Goal: Feedback & Contribution: Contribute content

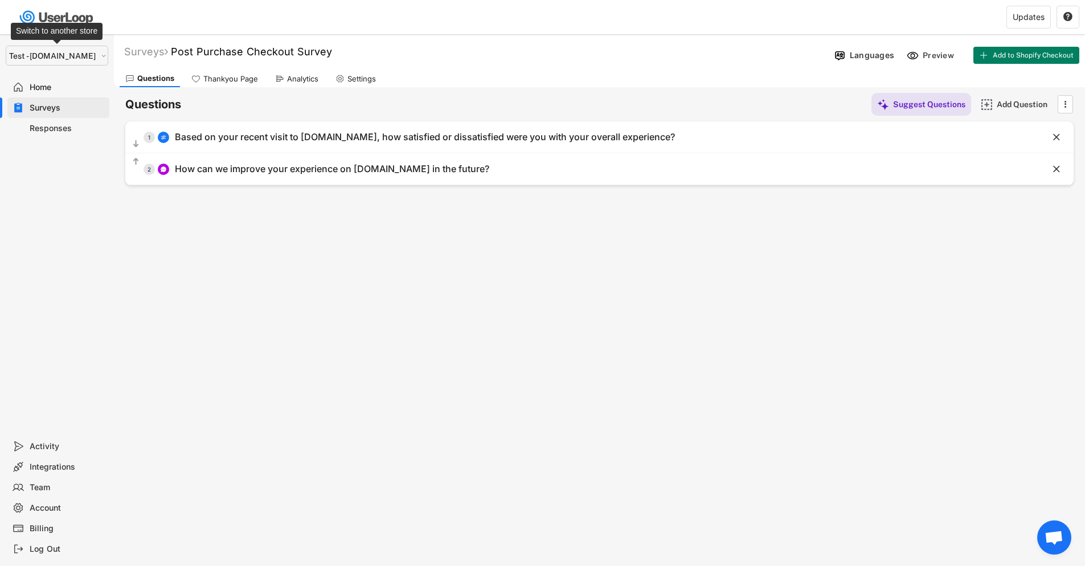
click at [36, 56] on select "Selet a store... Test - [DOMAIN_NAME] [DOMAIN_NAME] wristbands-test" at bounding box center [57, 56] width 103 height 20
select select ""1348695171700984260__LOOKUP__1755075273842x880989460480687400""
click at [6, 46] on select "Selet a store... Test - [DOMAIN_NAME] [DOMAIN_NAME] wristbands-test" at bounding box center [57, 56] width 103 height 20
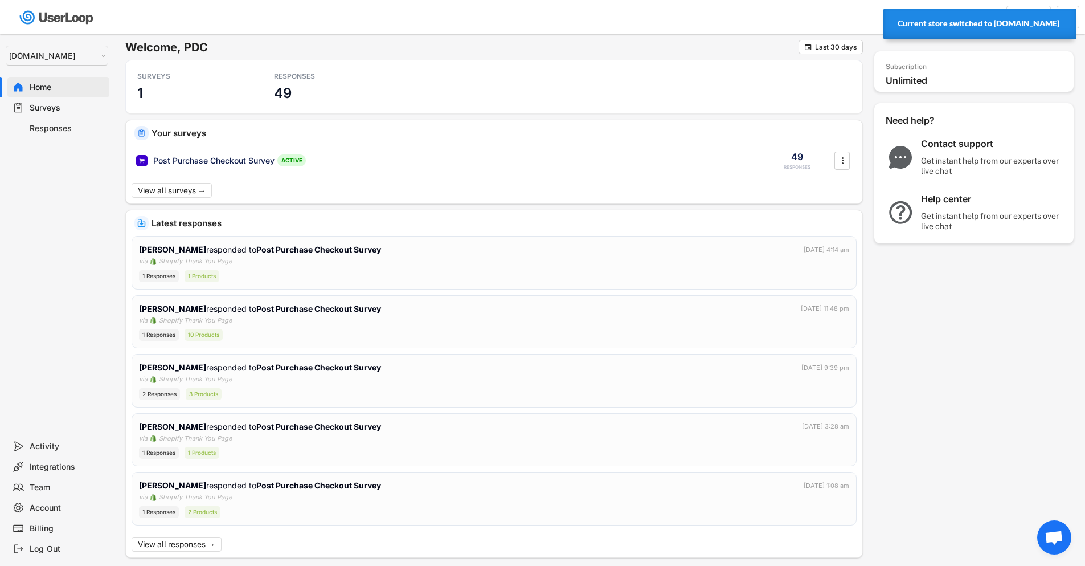
click at [40, 105] on div "Surveys" at bounding box center [67, 108] width 75 height 11
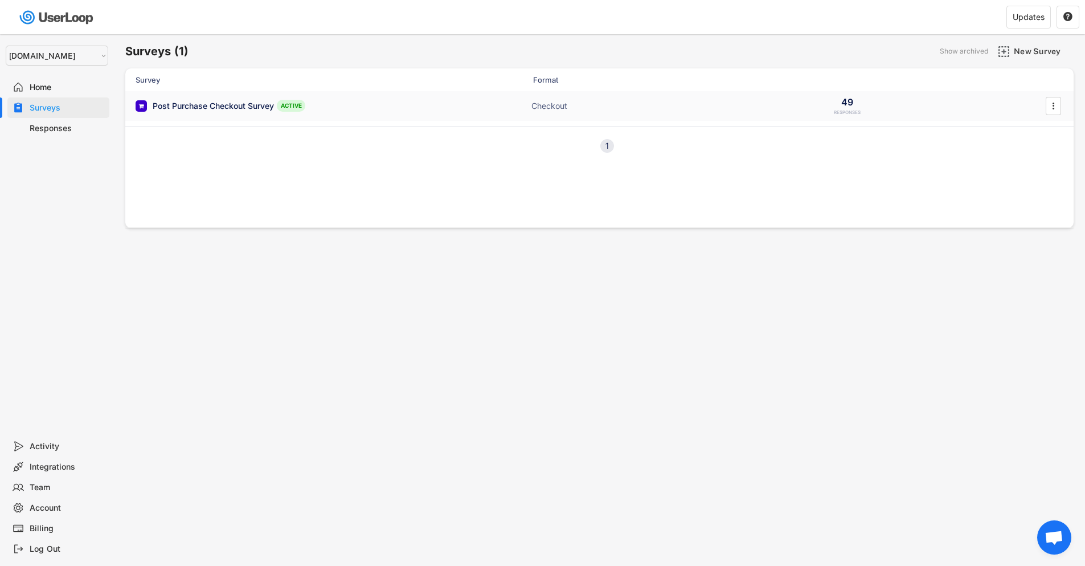
click at [216, 104] on div "Post Purchase Checkout Survey" at bounding box center [213, 105] width 121 height 11
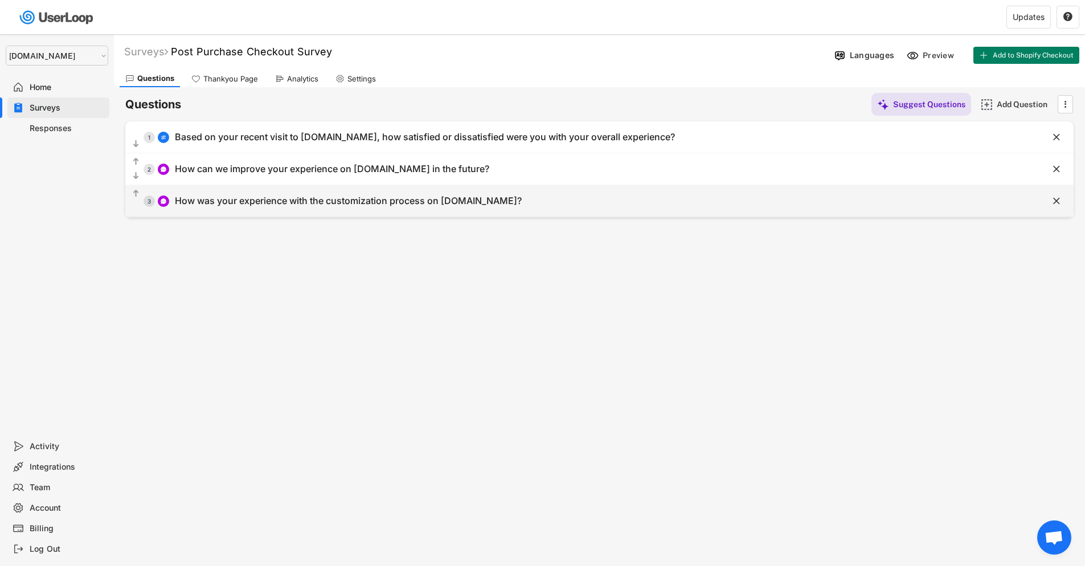
click at [340, 199] on div "How was your experience with the customization process on [DOMAIN_NAME]?" at bounding box center [348, 201] width 347 height 12
type input "How was your experience with the customization process on [DOMAIN_NAME]?"
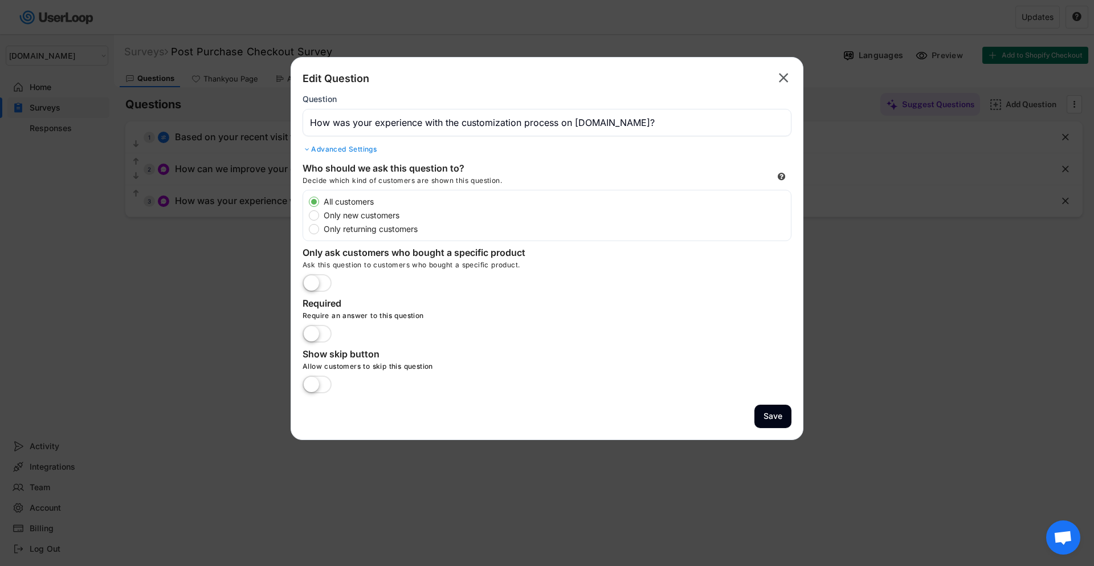
click at [545, 117] on input "input" at bounding box center [546, 122] width 489 height 27
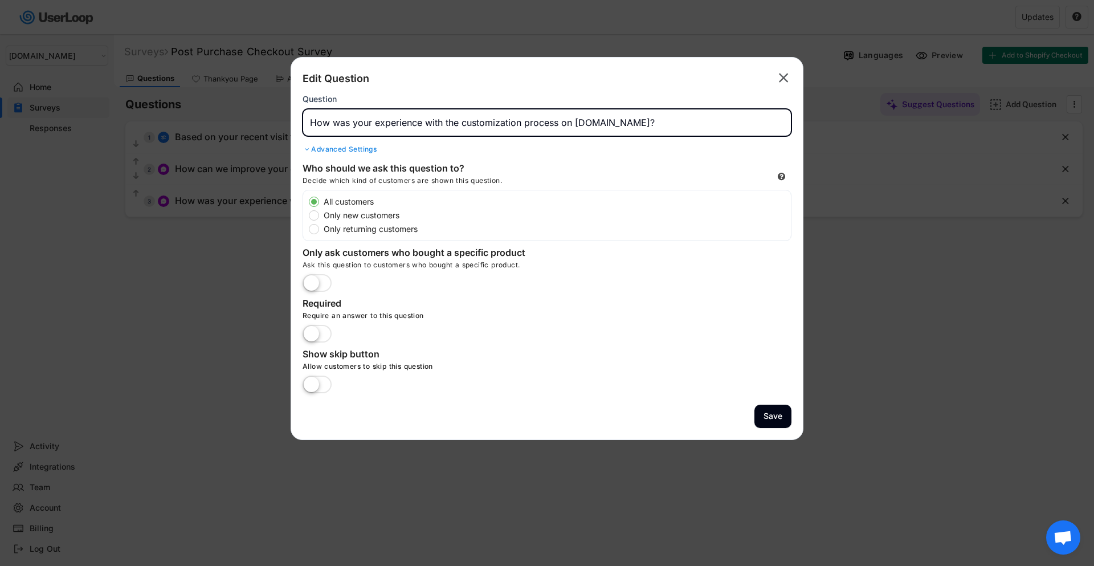
click at [545, 117] on input "input" at bounding box center [546, 122] width 489 height 27
click at [609, 132] on input "input" at bounding box center [546, 122] width 489 height 27
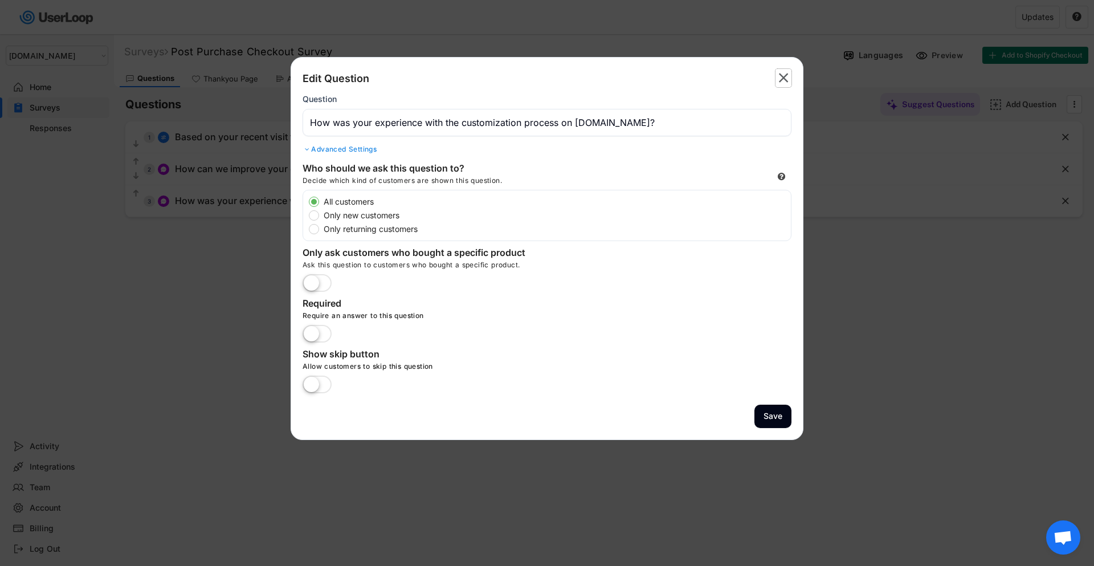
click at [779, 75] on text "" at bounding box center [784, 77] width 10 height 17
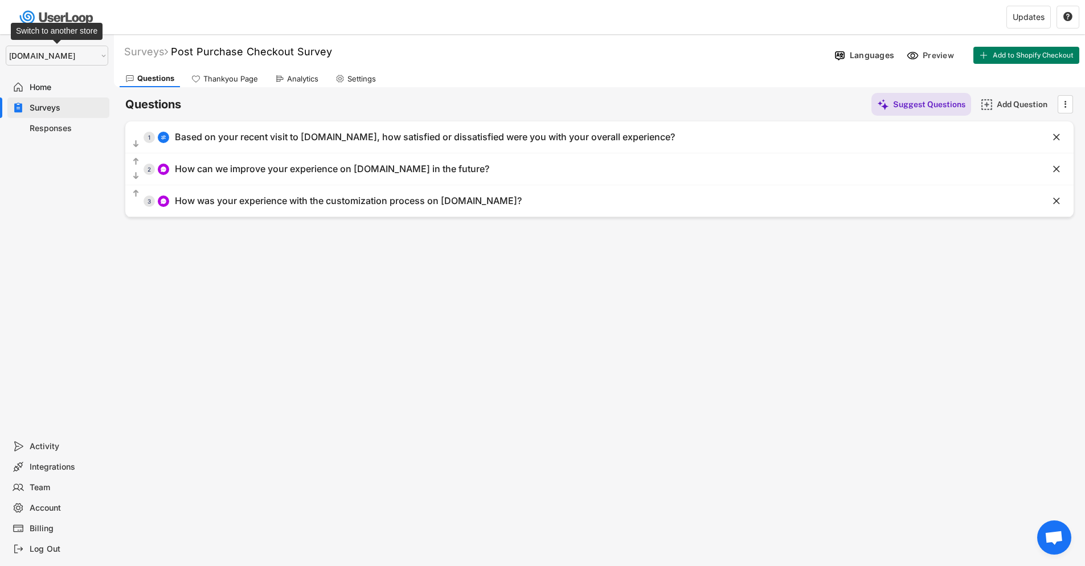
click at [38, 58] on select "Selet a store... Test - [DOMAIN_NAME] [DOMAIN_NAME] wristbands-test" at bounding box center [57, 56] width 103 height 20
select select ""1348695171700984260__LOOKUP__1753345952268x539074249660034500""
click at [6, 46] on select "Selet a store... Test - [DOMAIN_NAME] [DOMAIN_NAME] wristbands-test" at bounding box center [57, 56] width 103 height 20
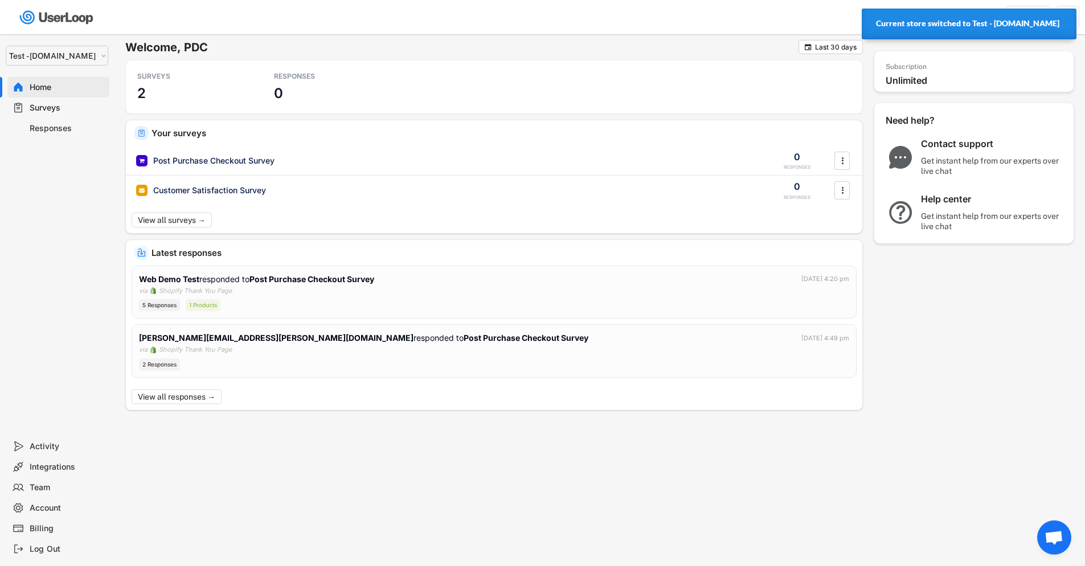
click at [52, 107] on div "Surveys" at bounding box center [67, 108] width 75 height 11
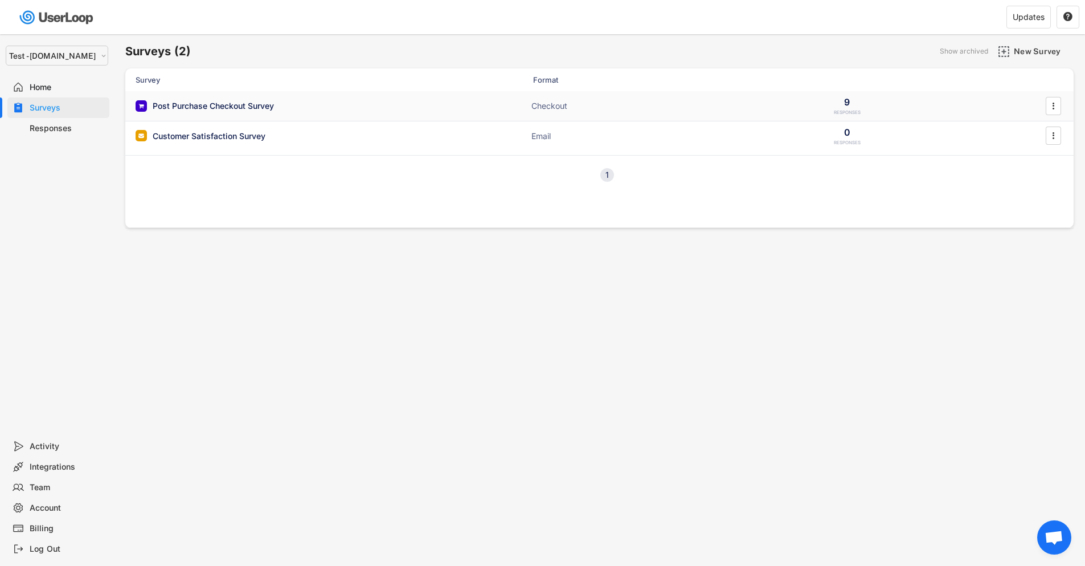
click at [232, 101] on div "Post Purchase Checkout Survey" at bounding box center [213, 105] width 121 height 11
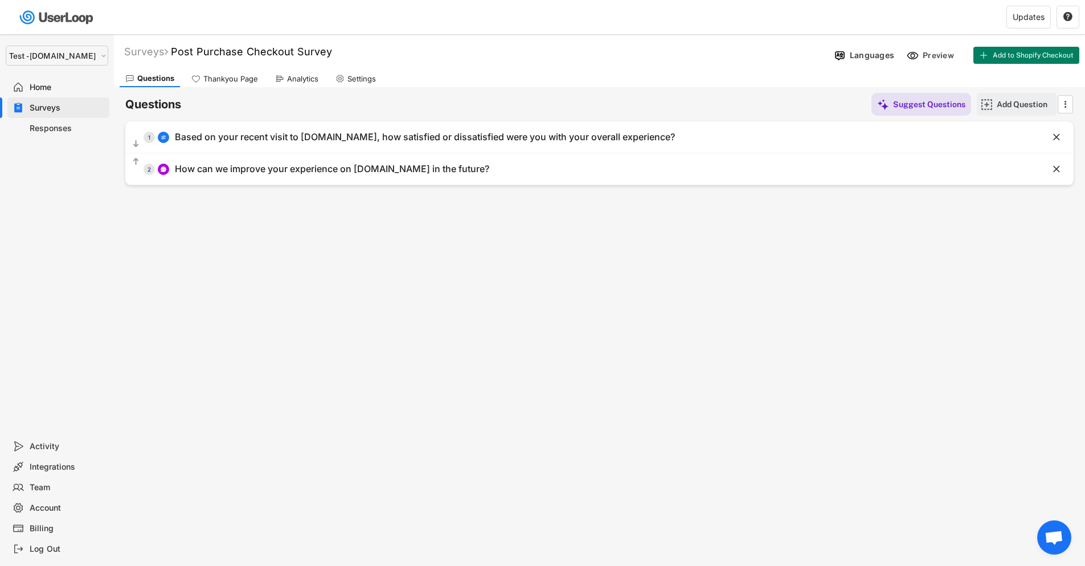
click at [1014, 108] on div "Add Question" at bounding box center [1025, 104] width 57 height 10
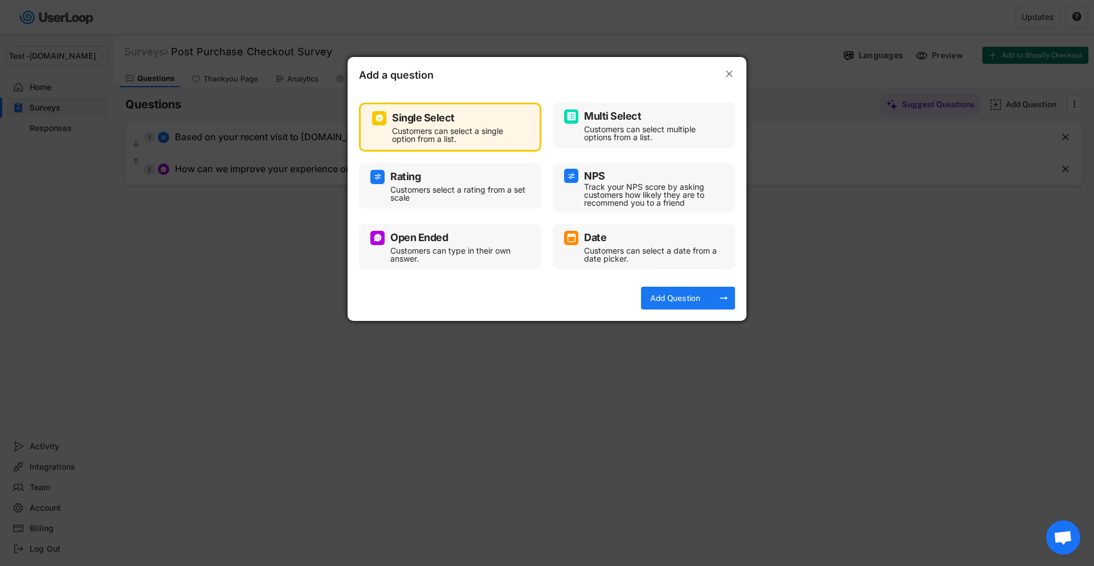
click at [436, 244] on div "Open Ended" at bounding box center [449, 238] width 159 height 14
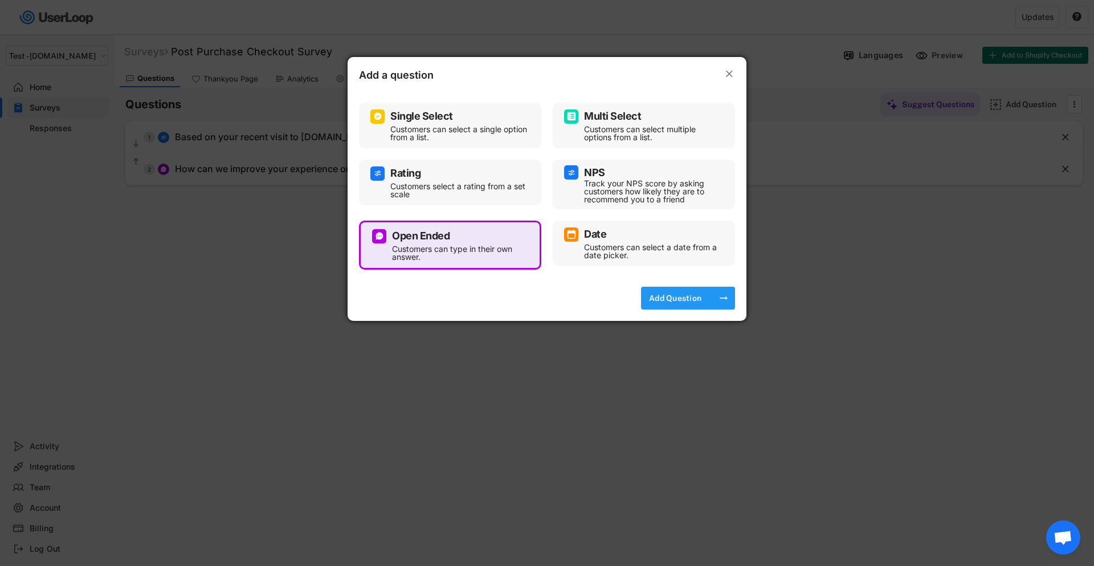
click at [661, 297] on div "Add Question" at bounding box center [674, 298] width 57 height 10
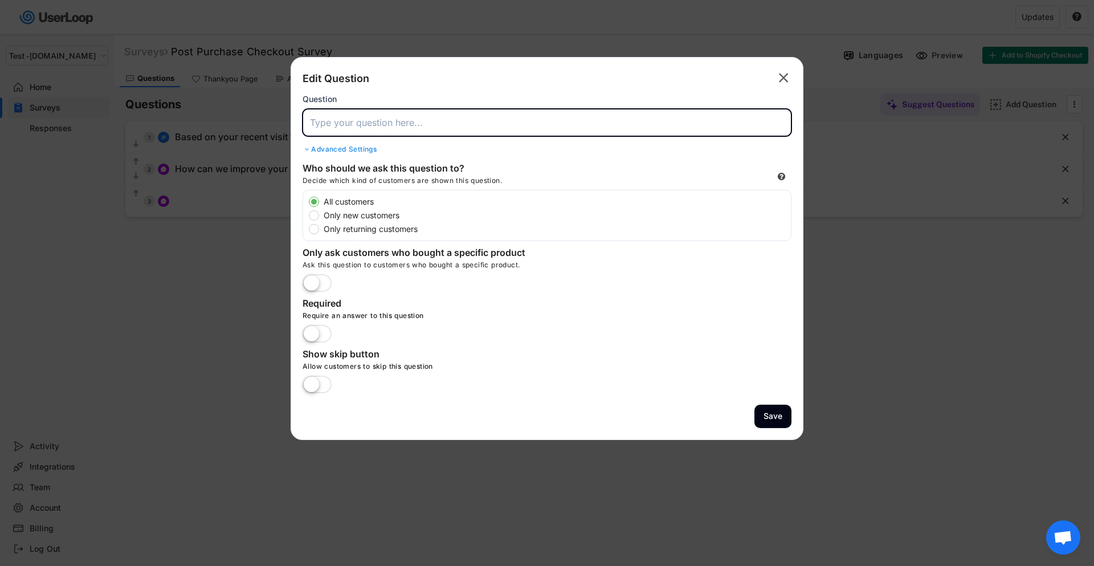
click at [339, 125] on input "input" at bounding box center [546, 122] width 489 height 27
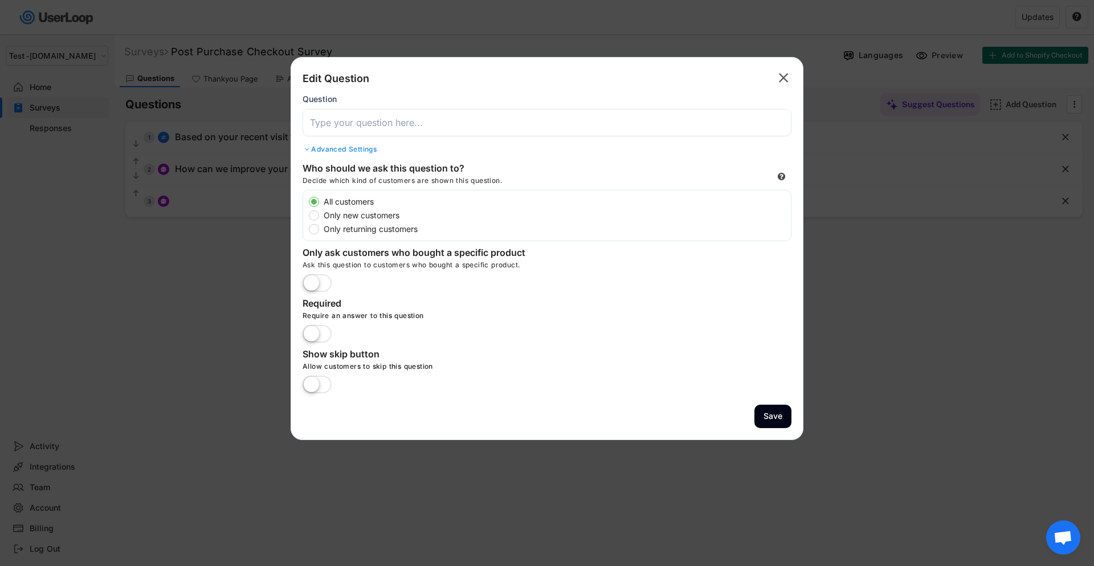
click at [420, 122] on input "input" at bounding box center [546, 122] width 489 height 27
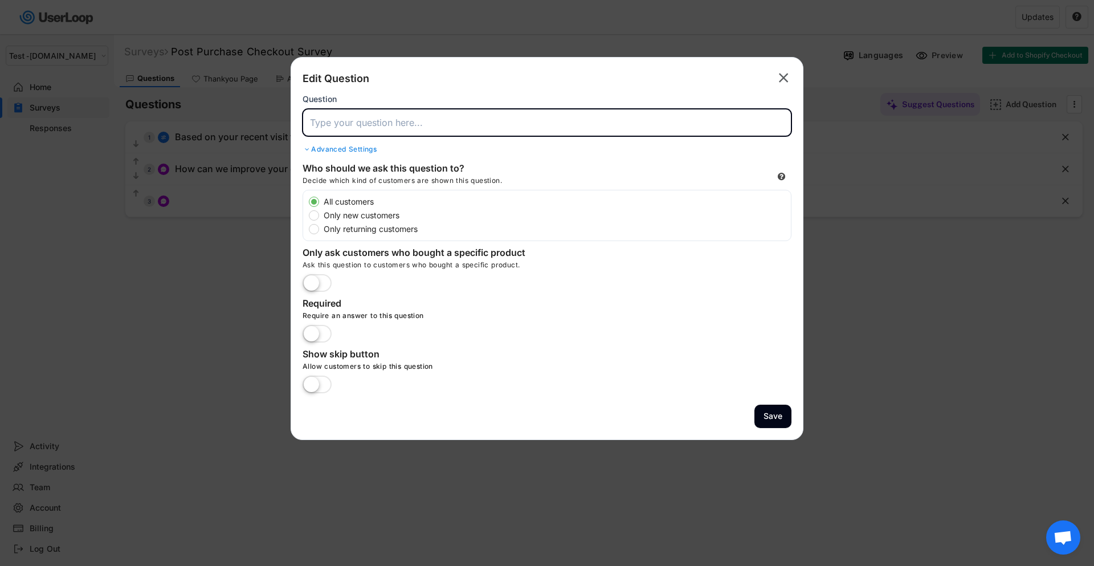
paste input "How was your experience with the customization process on wristban|[DOMAIN_NAME…"
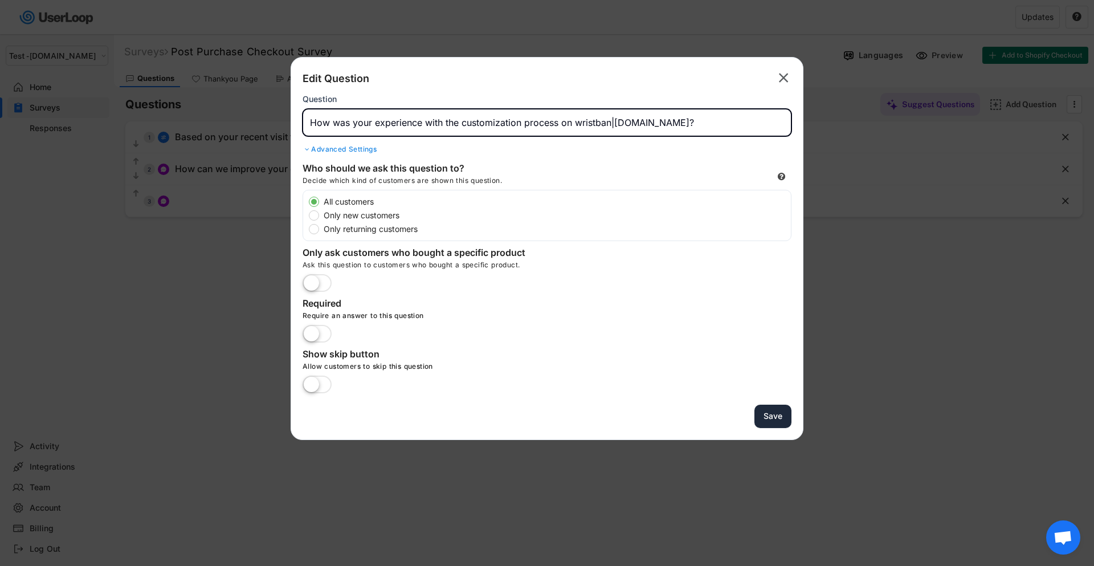
type input "How was your experience with the customization process on wristban|[DOMAIN_NAME…"
click at [767, 416] on button "Save" at bounding box center [772, 415] width 37 height 23
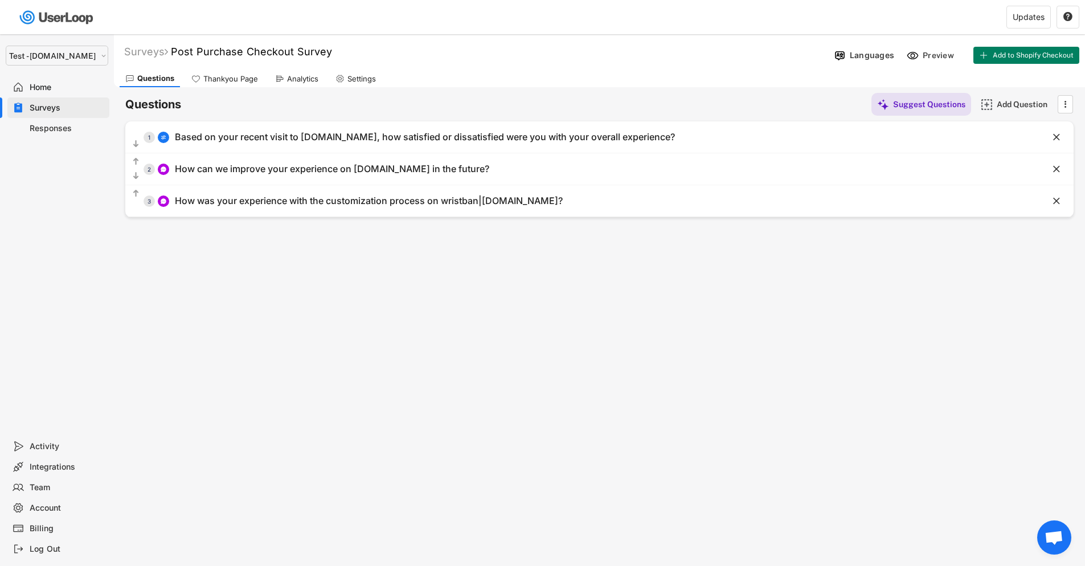
click at [609, 247] on div "Surveys Post Purchase Checkout Survey  Languages Preview Add to Shopify Checko…" at bounding box center [599, 308] width 971 height 549
click at [49, 89] on div "Home" at bounding box center [67, 87] width 75 height 11
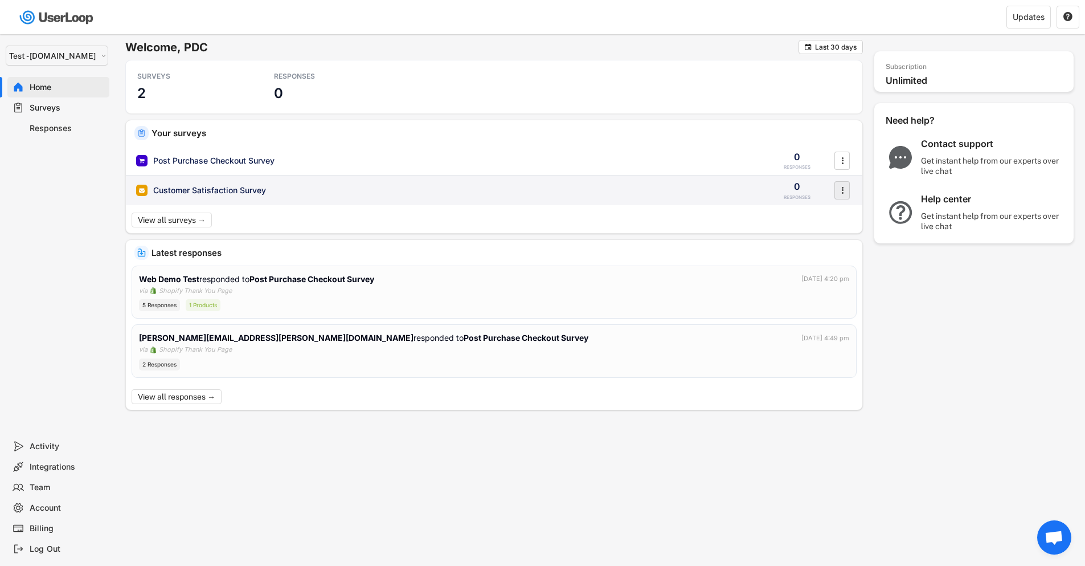
click at [843, 190] on text "" at bounding box center [842, 190] width 2 height 12
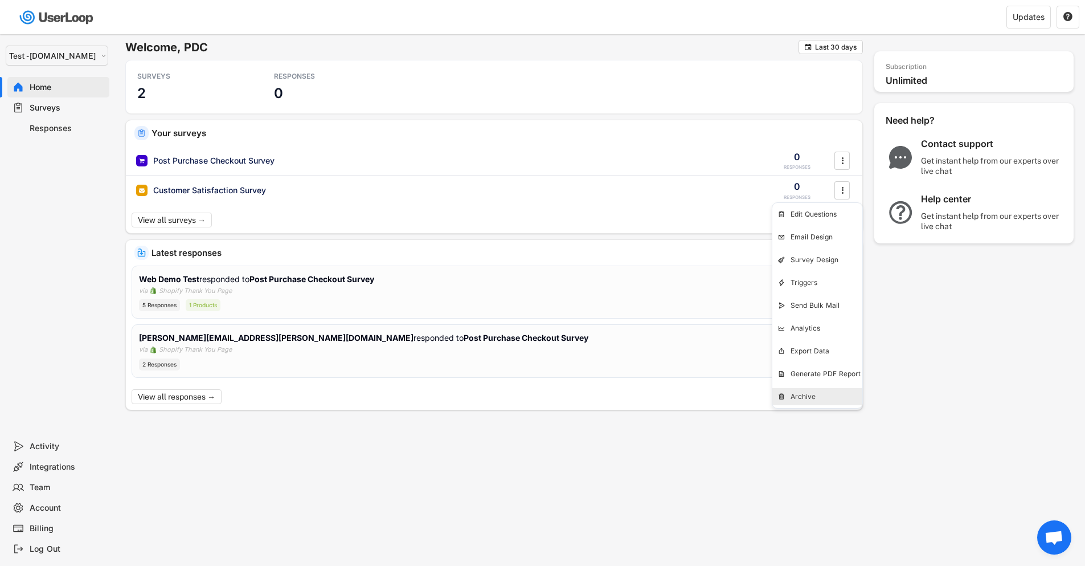
click at [812, 396] on div "Archive" at bounding box center [827, 396] width 72 height 9
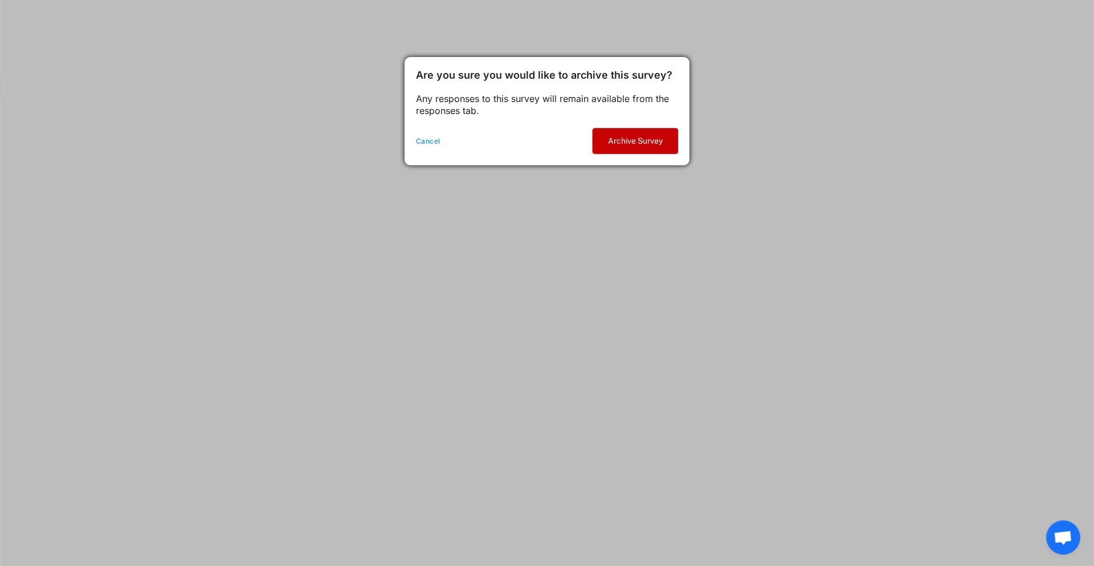
click at [638, 145] on button "Archive Survey" at bounding box center [634, 141] width 85 height 26
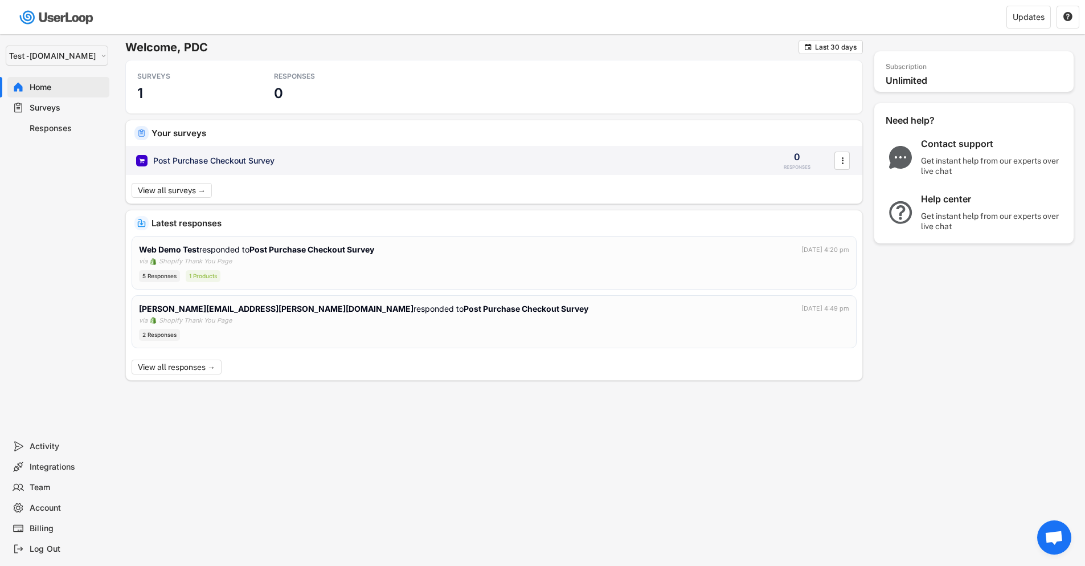
click at [281, 163] on div "Post Purchase Checkout Survey ACTIVE" at bounding box center [446, 160] width 620 height 12
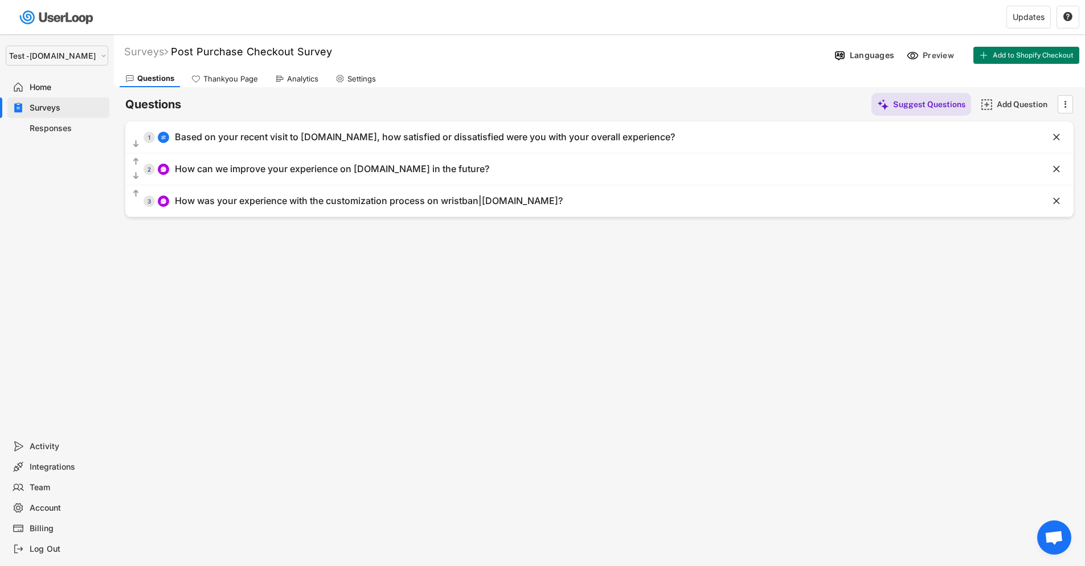
click at [865, 332] on div "Surveys Post Purchase Checkout Survey  Languages Preview Add to Shopify Checko…" at bounding box center [599, 308] width 971 height 549
click at [747, 320] on div "Surveys Post Purchase Checkout Survey  Languages Preview Add to Shopify Checko…" at bounding box center [599, 308] width 971 height 549
click at [48, 104] on div "Surveys" at bounding box center [67, 108] width 75 height 11
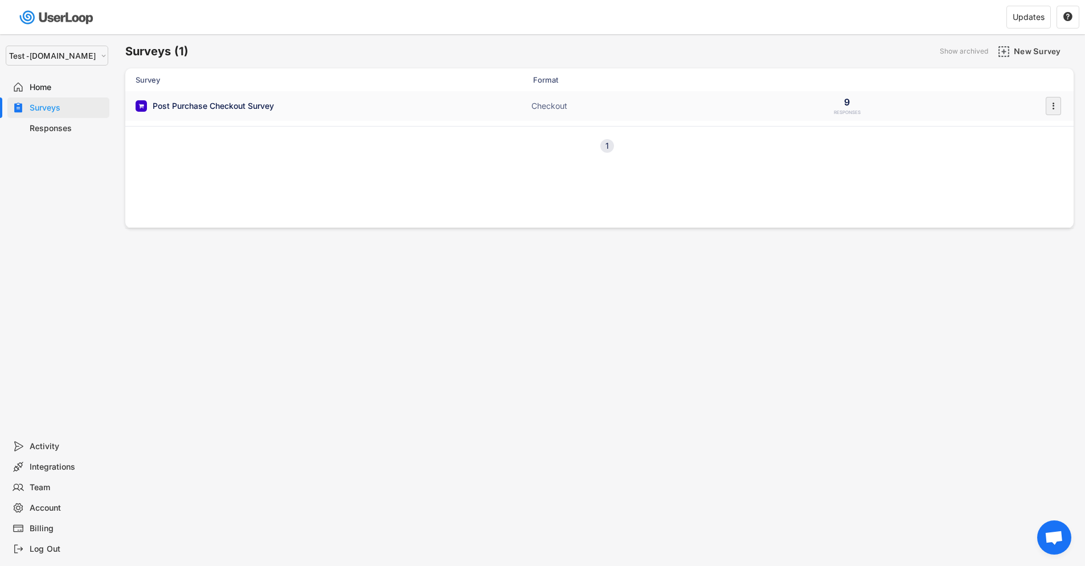
click at [1055, 105] on icon "" at bounding box center [1052, 105] width 11 height 17
click at [783, 325] on div "Surveys (1) Show archived New Survey Survey Format Responses Post Purchase Chec…" at bounding box center [599, 308] width 971 height 549
